Goal: Transaction & Acquisition: Subscribe to service/newsletter

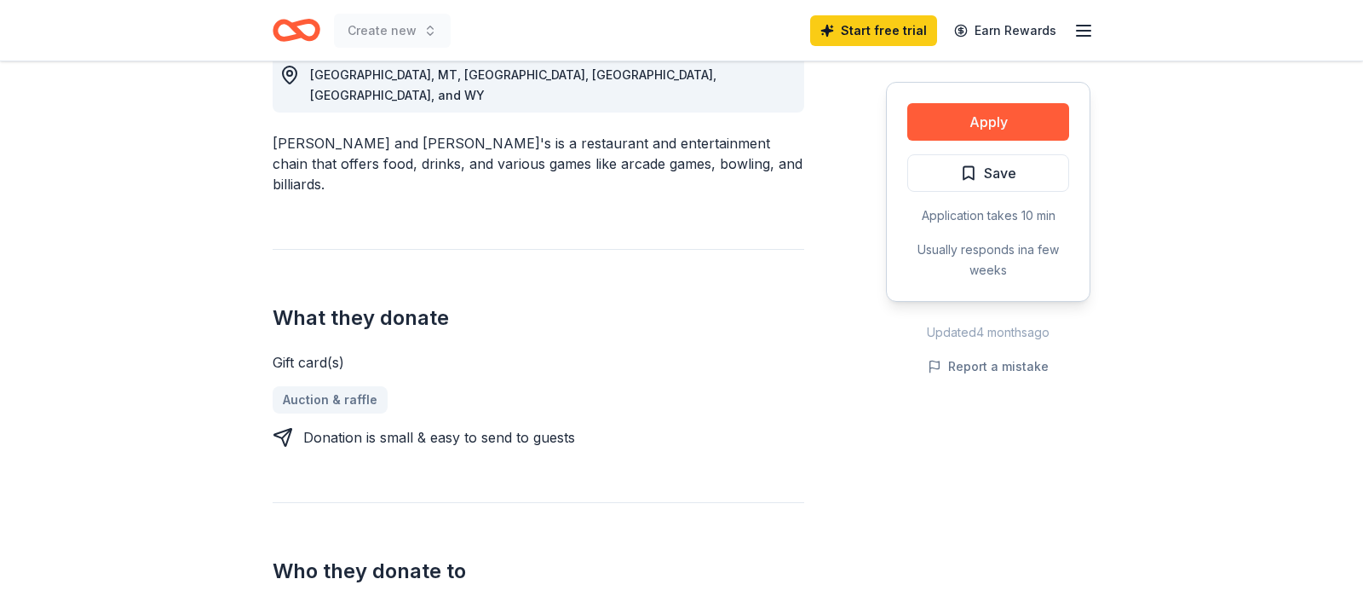
scroll to position [435, 0]
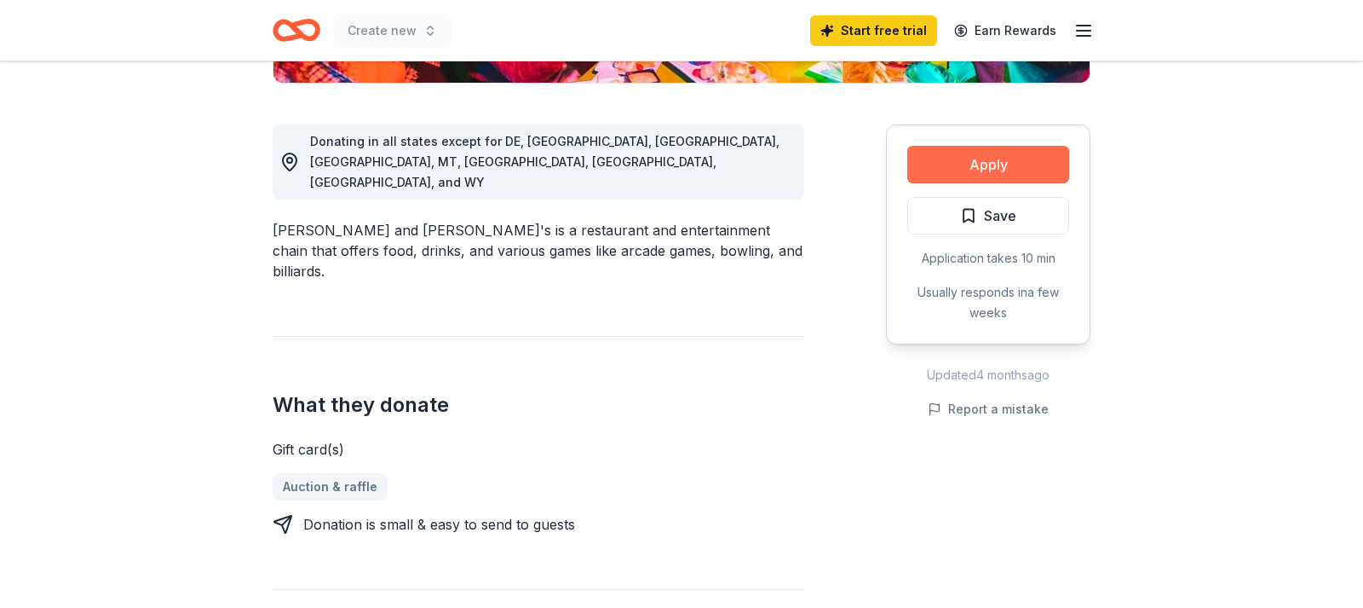
click at [1003, 167] on button "Apply" at bounding box center [989, 164] width 162 height 37
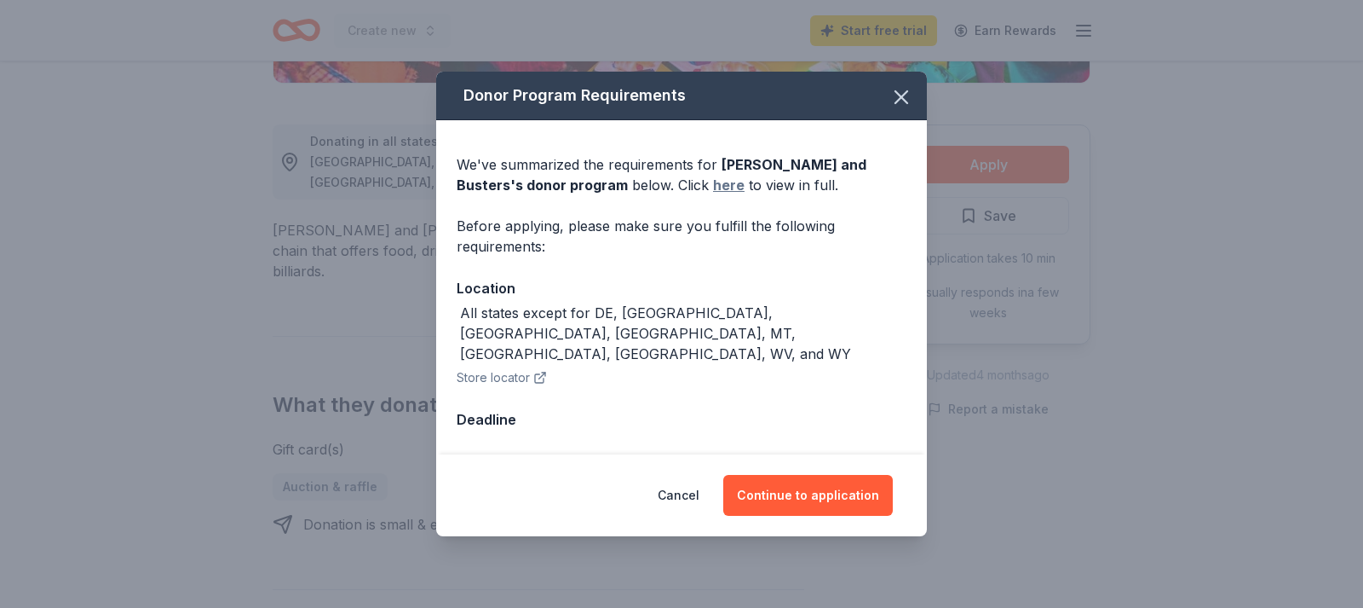
click at [713, 195] on link "here" at bounding box center [729, 185] width 32 height 20
drag, startPoint x: 824, startPoint y: 476, endPoint x: 810, endPoint y: 473, distance: 14.9
click at [824, 475] on button "Continue to application" at bounding box center [808, 495] width 170 height 41
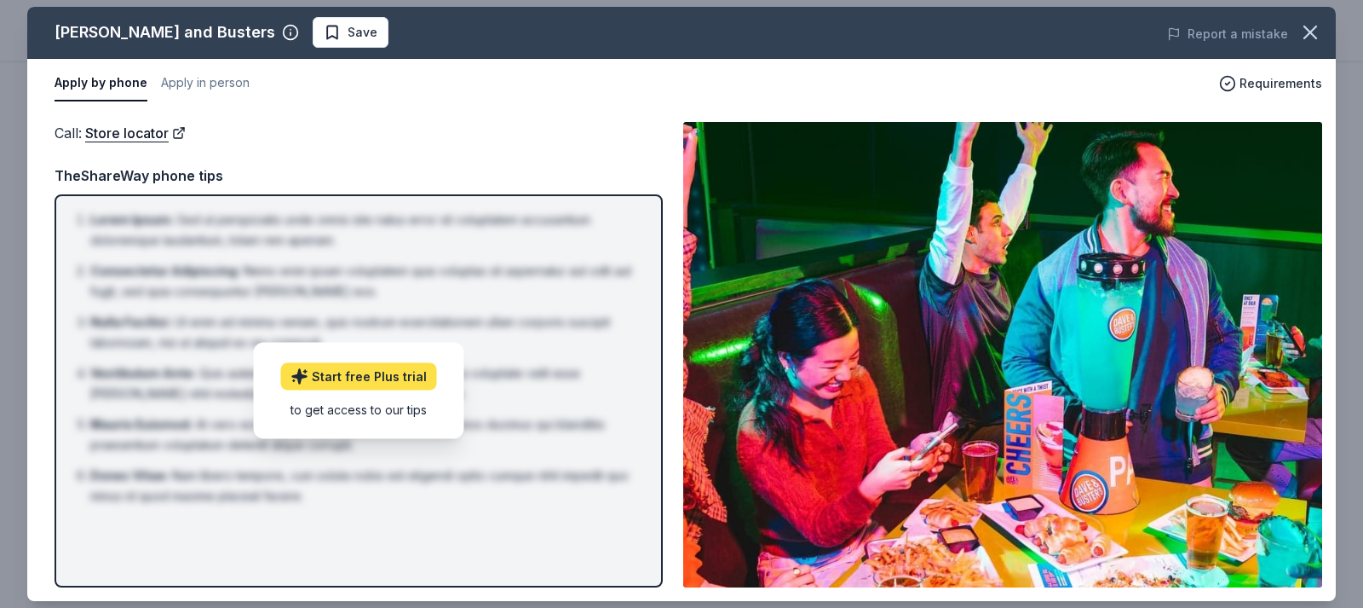
click at [370, 382] on link "Start free Plus trial" at bounding box center [359, 376] width 156 height 27
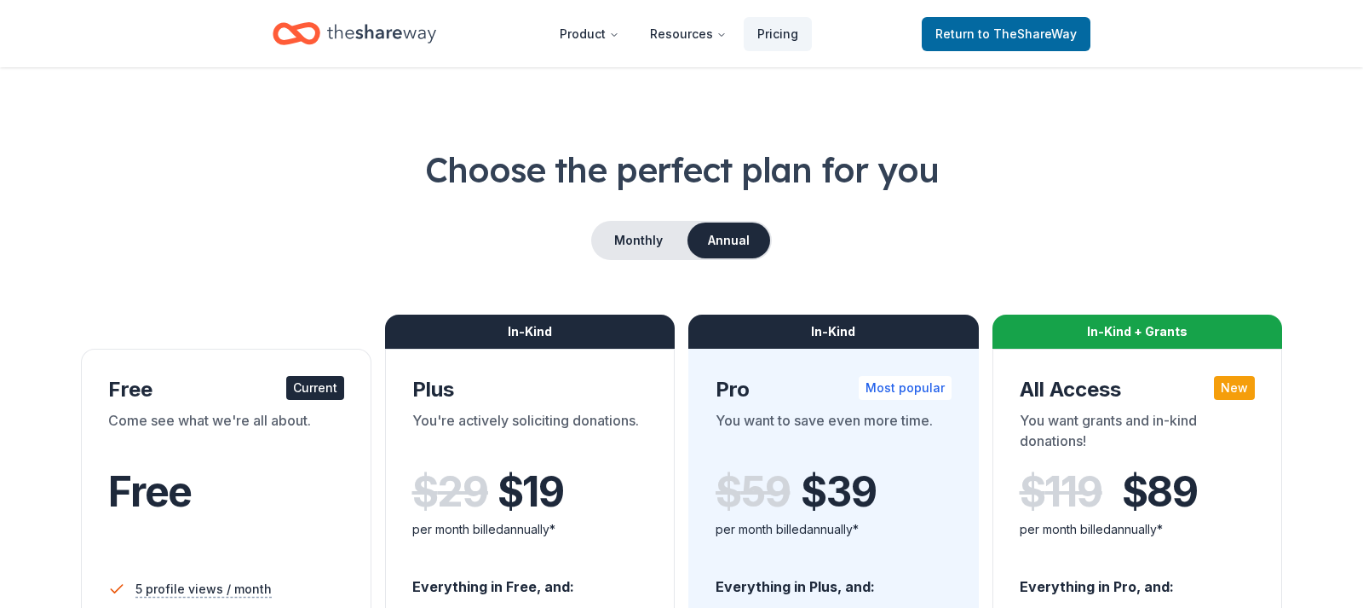
scroll to position [87, 0]
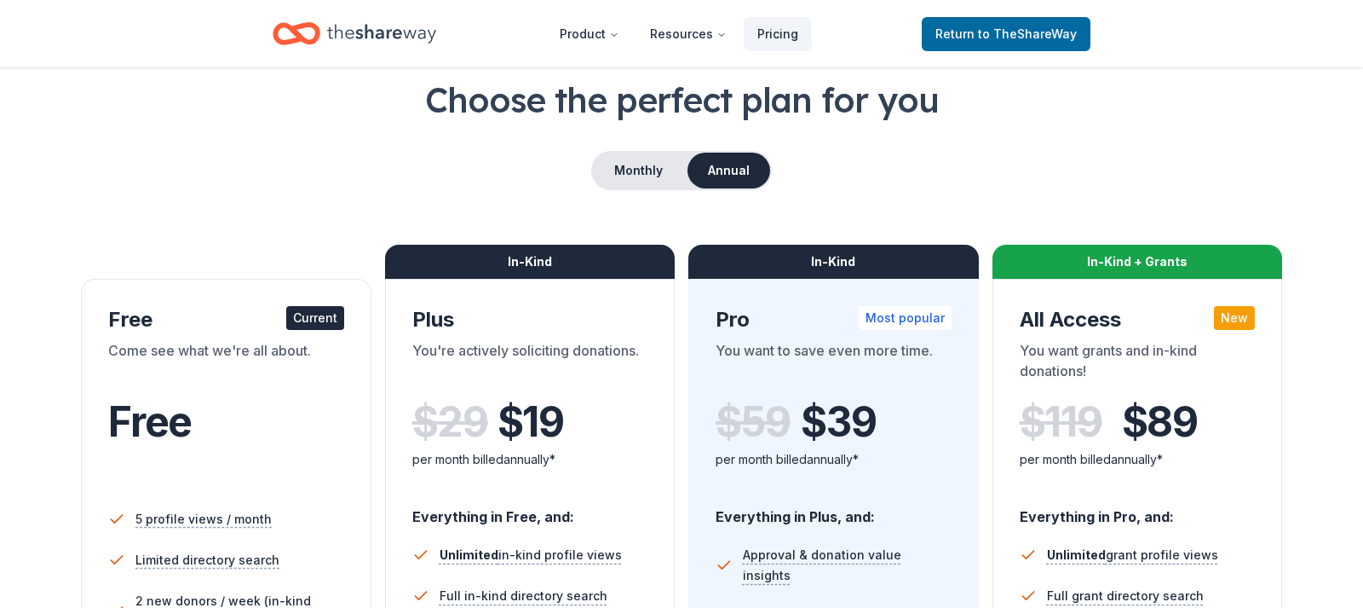
click at [324, 322] on div "Current" at bounding box center [315, 318] width 58 height 24
click at [1028, 32] on span "to TheShareWay" at bounding box center [1027, 33] width 99 height 14
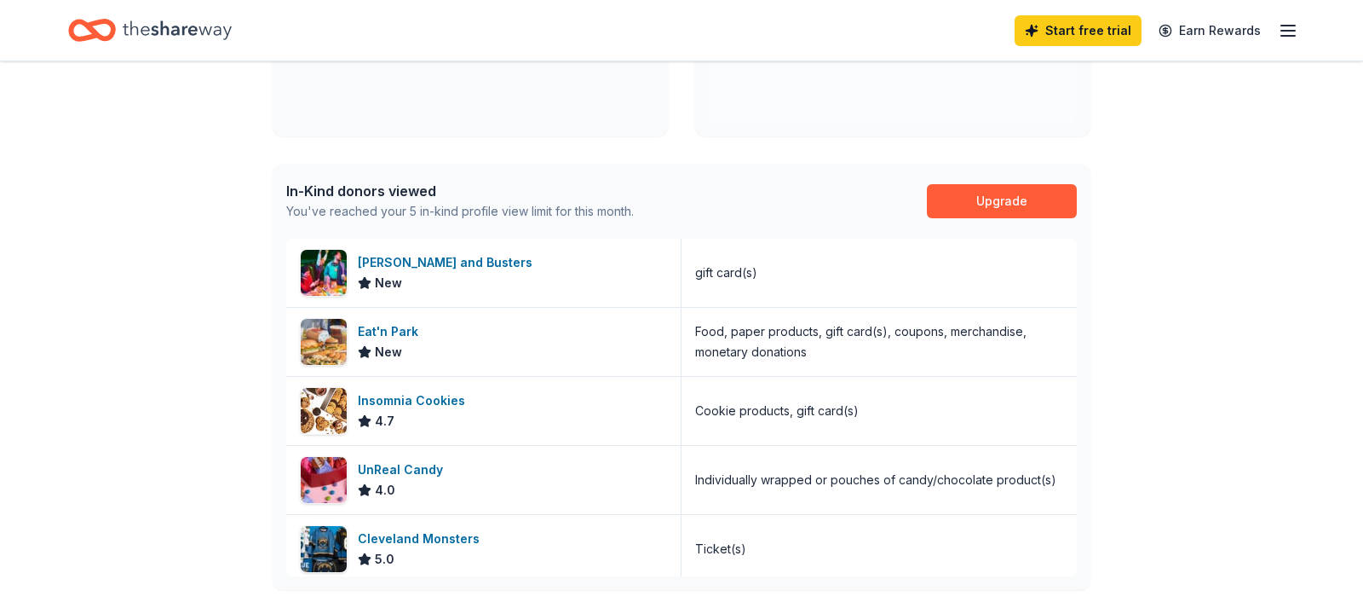
scroll to position [435, 0]
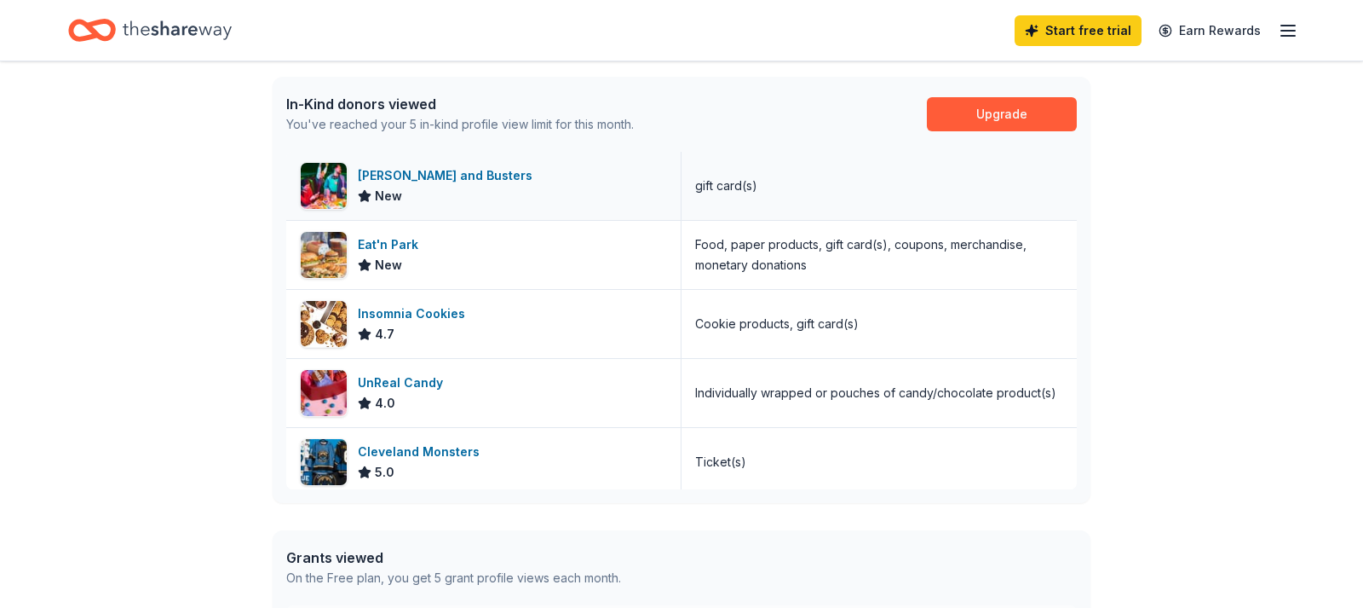
click at [431, 182] on div "[PERSON_NAME] and Busters" at bounding box center [449, 175] width 182 height 20
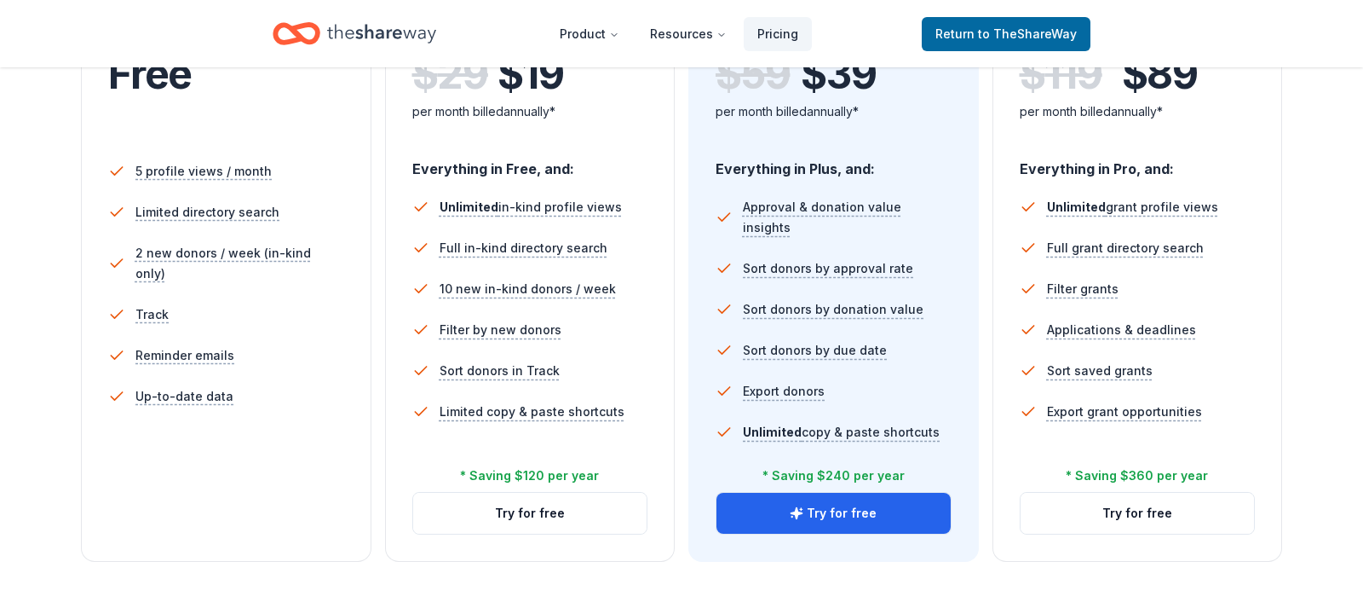
scroll to position [87, 0]
